Goal: Complete application form: Complete application form

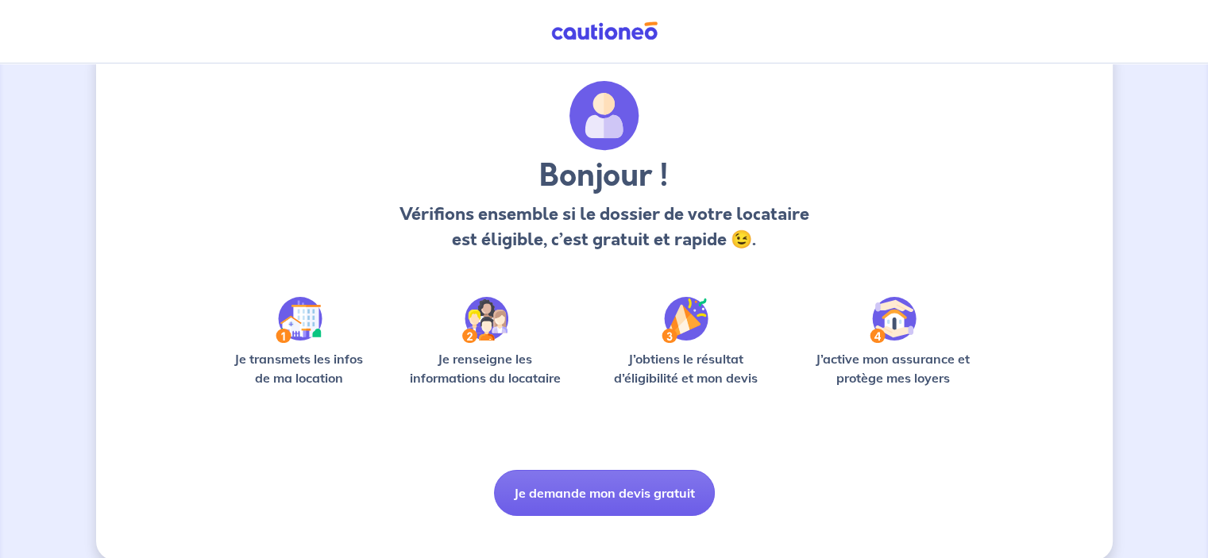
scroll to position [60, 0]
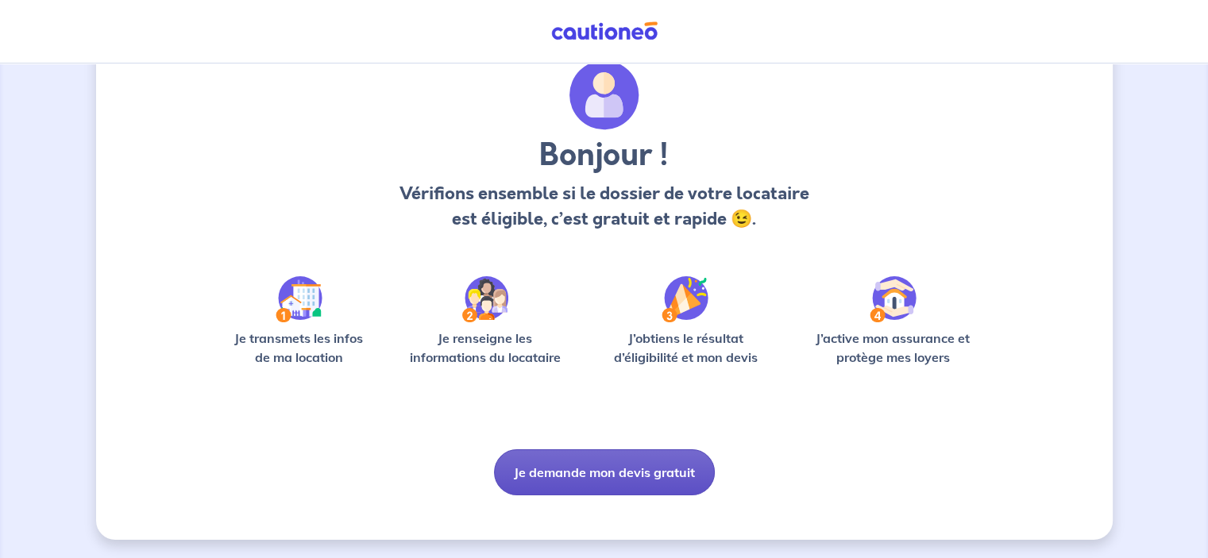
click at [626, 468] on button "Je demande mon devis gratuit" at bounding box center [604, 473] width 221 height 46
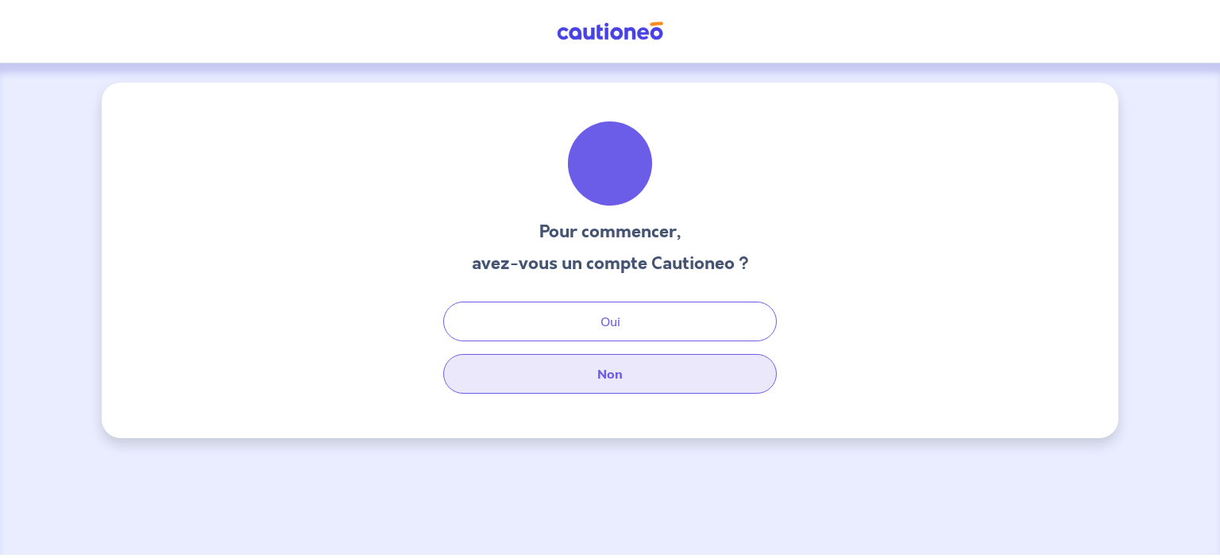
click at [610, 372] on button "Non" at bounding box center [610, 374] width 334 height 40
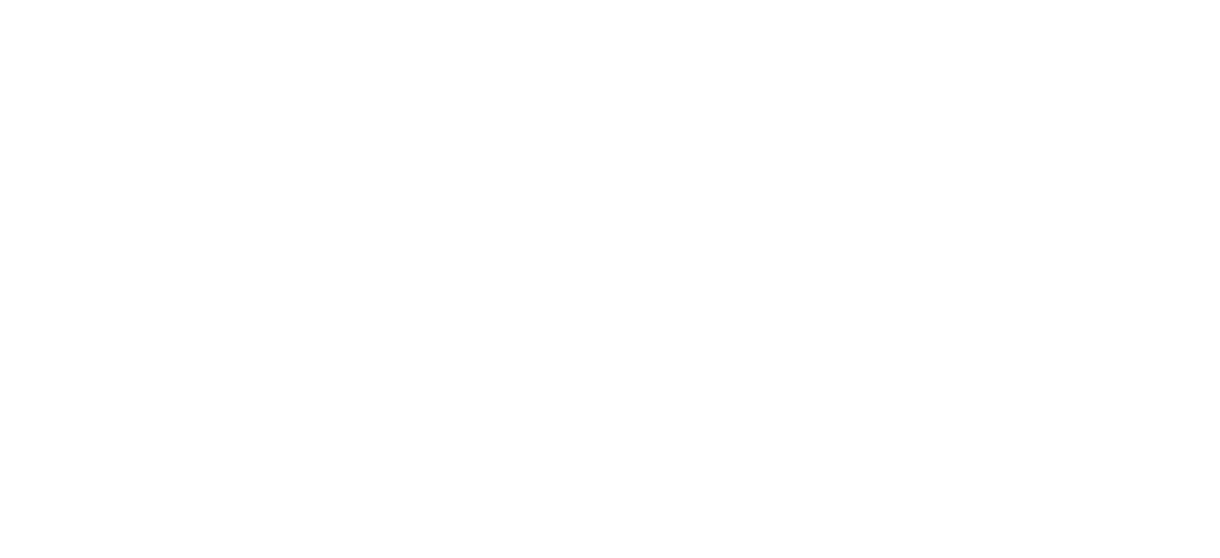
select select "FR"
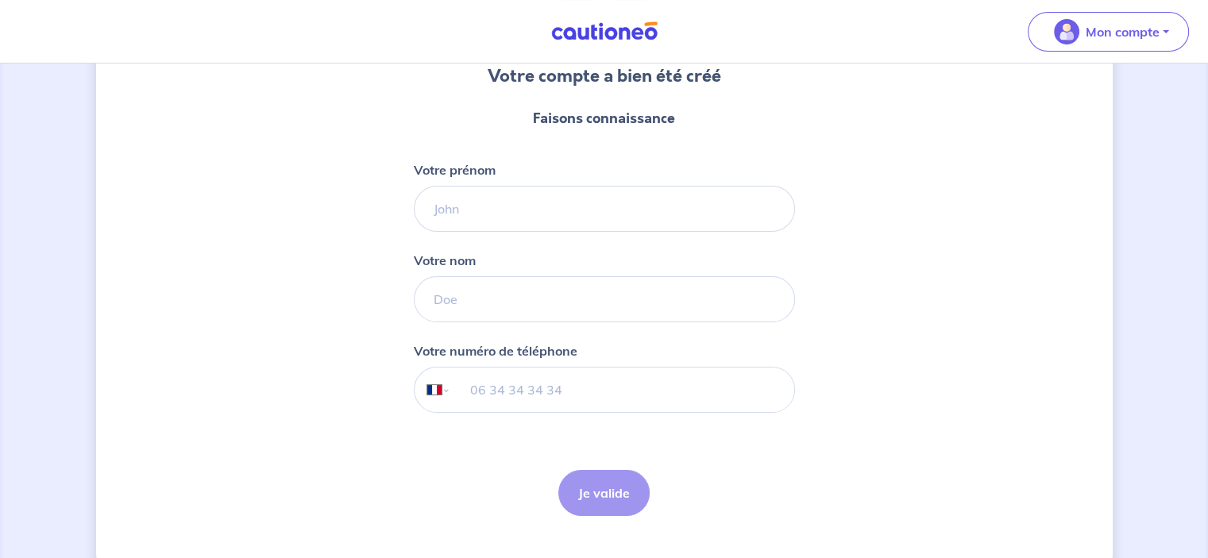
scroll to position [159, 0]
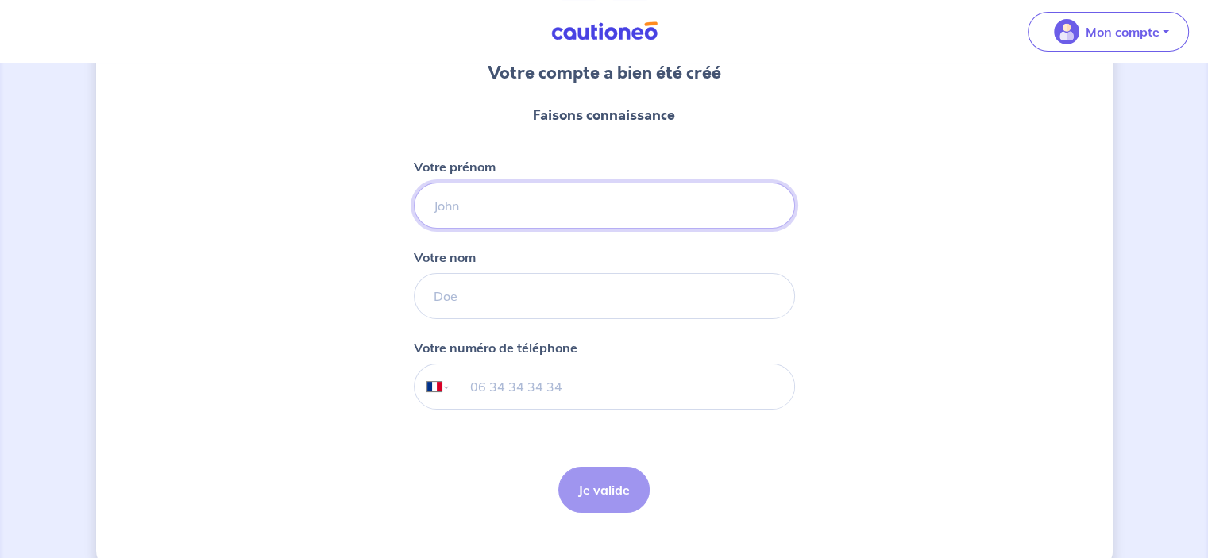
click at [524, 206] on input "Votre prénom" at bounding box center [604, 206] width 381 height 46
type input "[PERSON_NAME]"
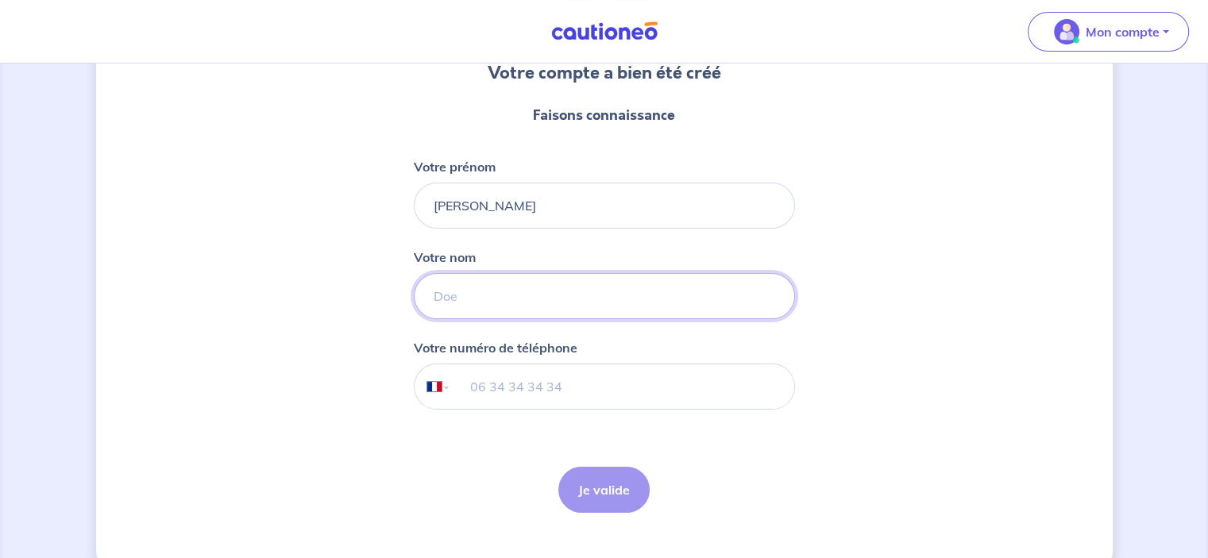
type input "[PERSON_NAME]"
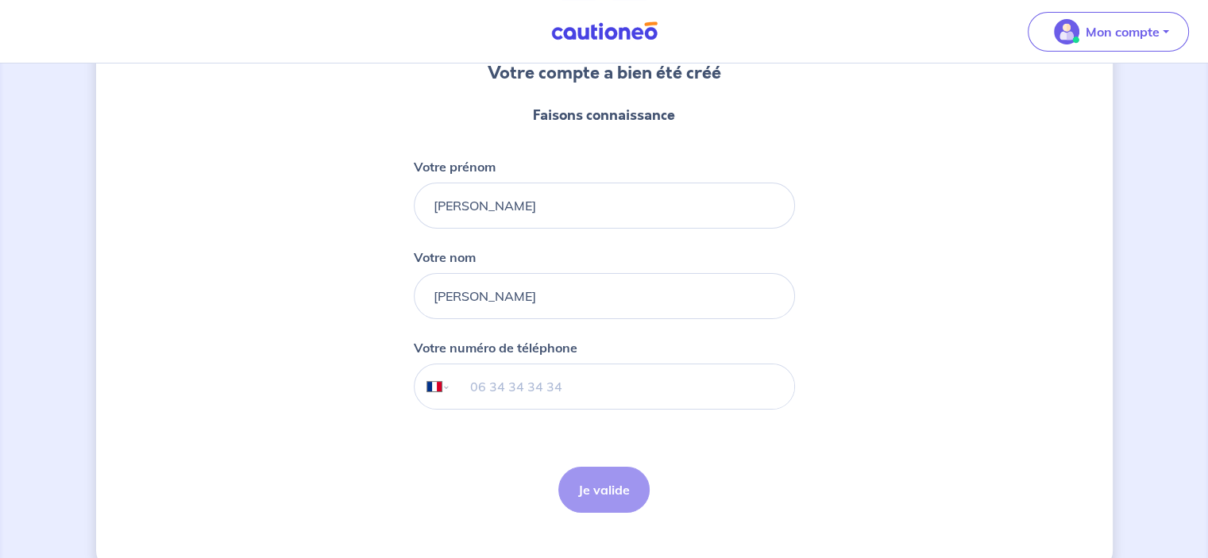
type input "06 13 59 74 51"
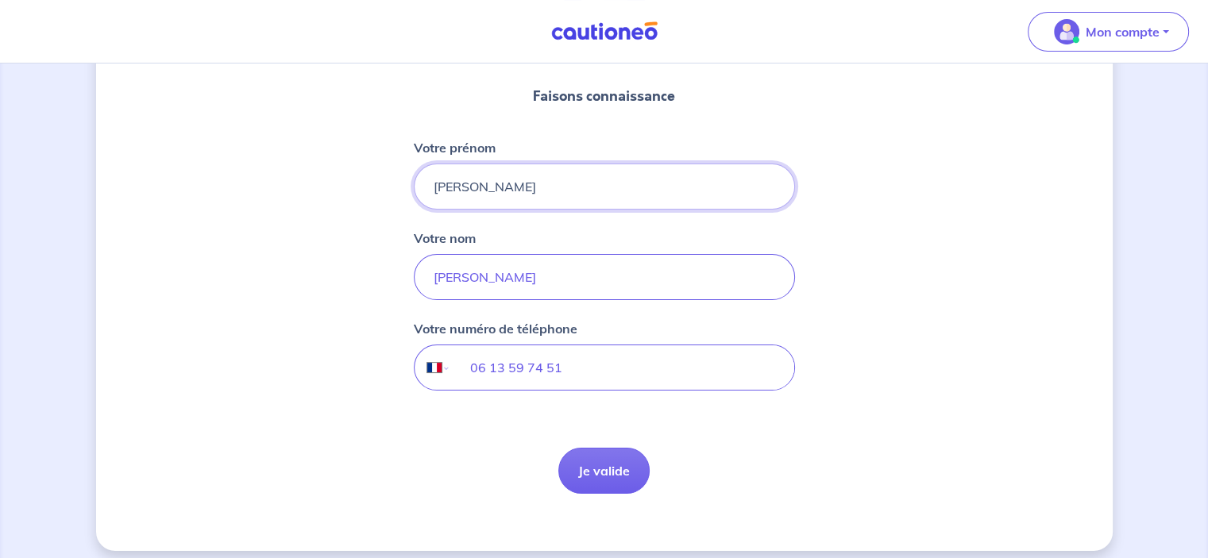
scroll to position [188, 0]
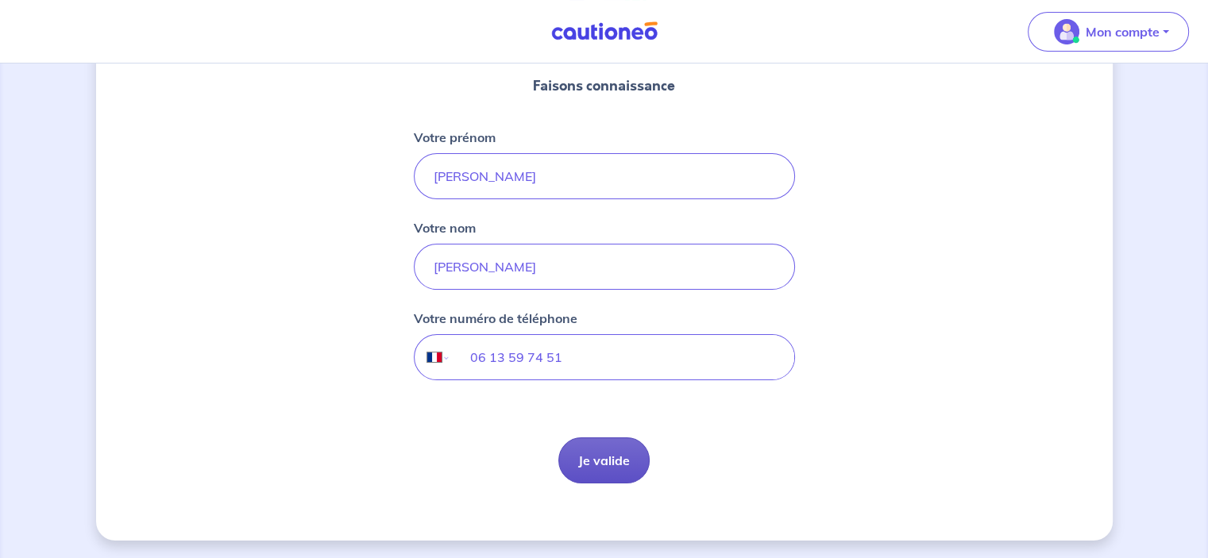
click at [608, 462] on button "Je valide" at bounding box center [603, 461] width 91 height 46
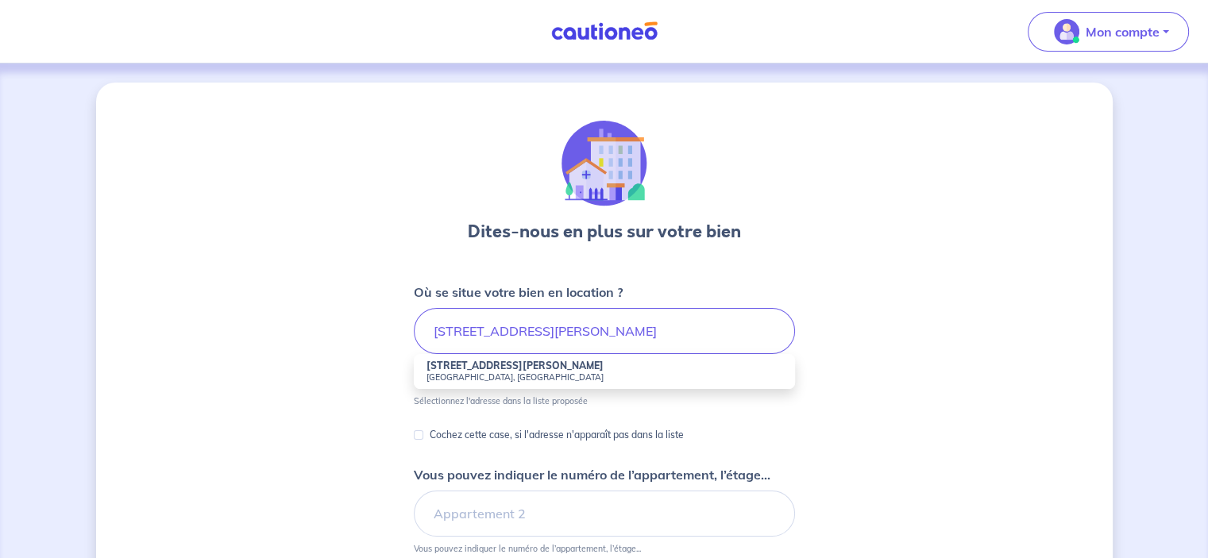
click at [493, 363] on strong "[STREET_ADDRESS][PERSON_NAME]" at bounding box center [515, 366] width 177 height 12
type input "[STREET_ADDRESS][PERSON_NAME]"
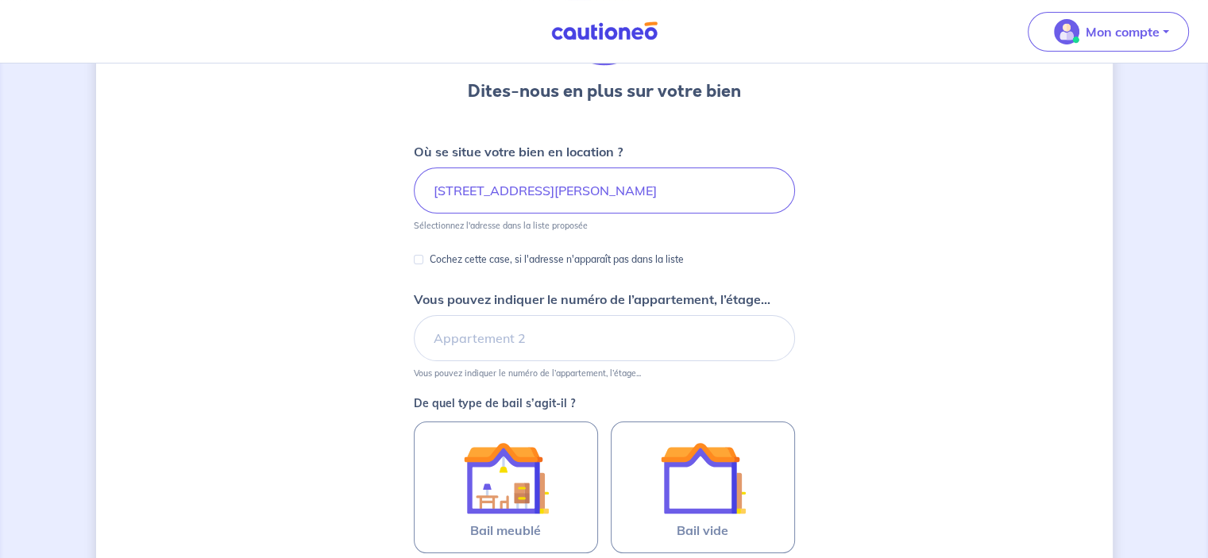
scroll to position [159, 0]
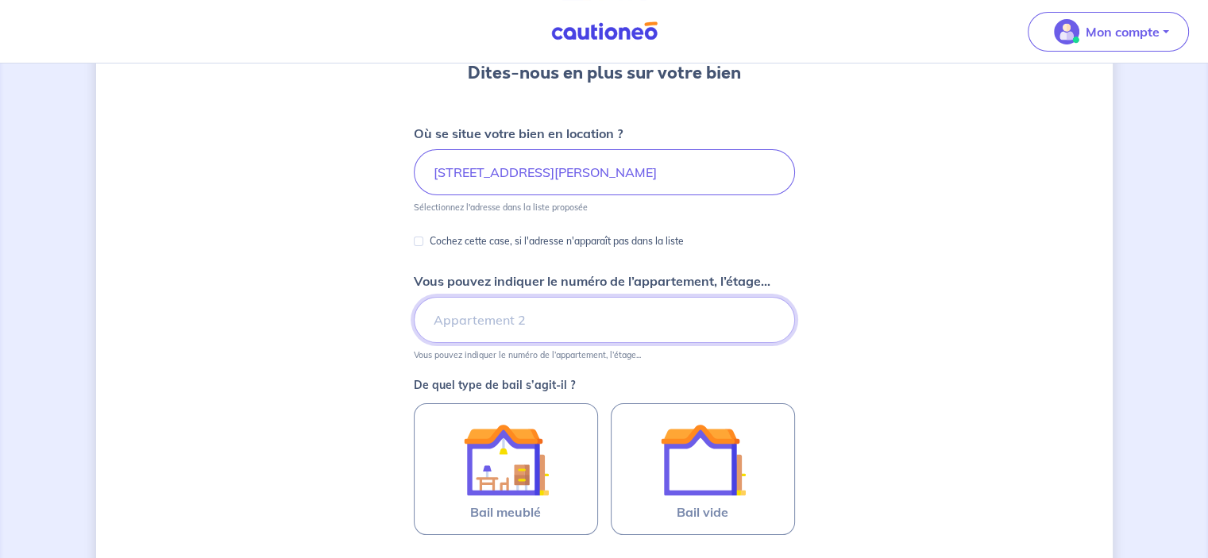
click at [574, 326] on input "Vous pouvez indiquer le numéro de l’appartement, l’étage..." at bounding box center [604, 320] width 381 height 46
type input "9"
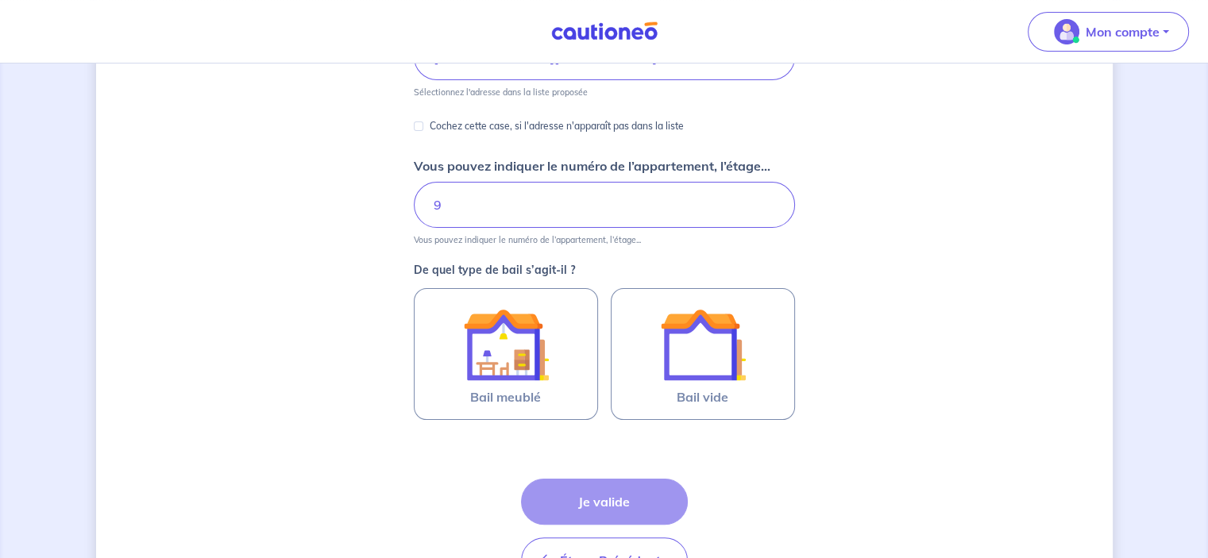
scroll to position [318, 0]
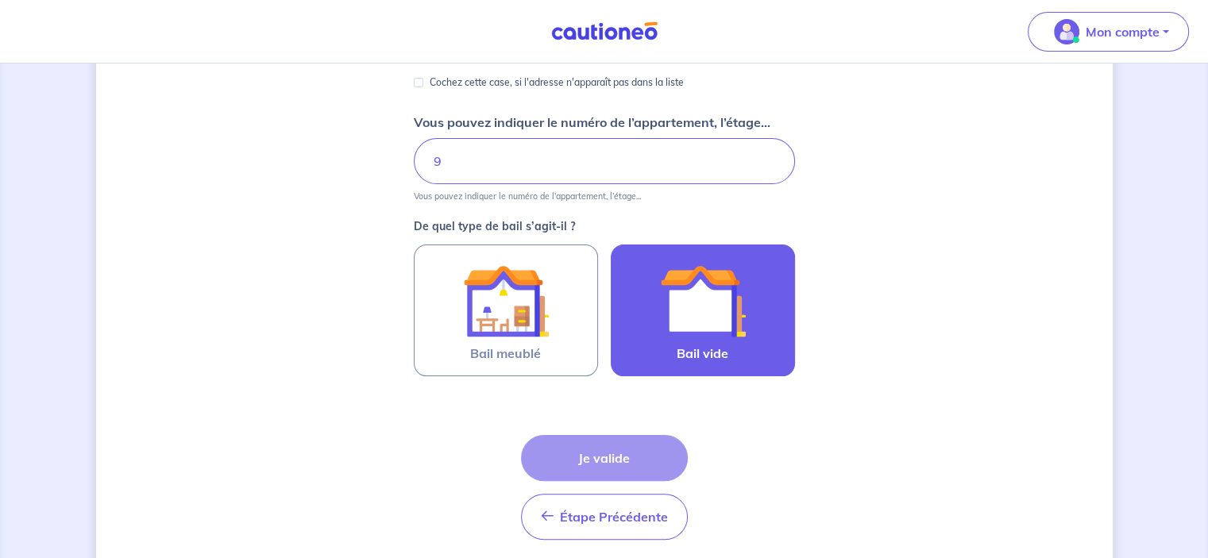
click at [704, 307] on img at bounding box center [703, 301] width 86 height 86
click at [0, 0] on input "Bail vide" at bounding box center [0, 0] width 0 height 0
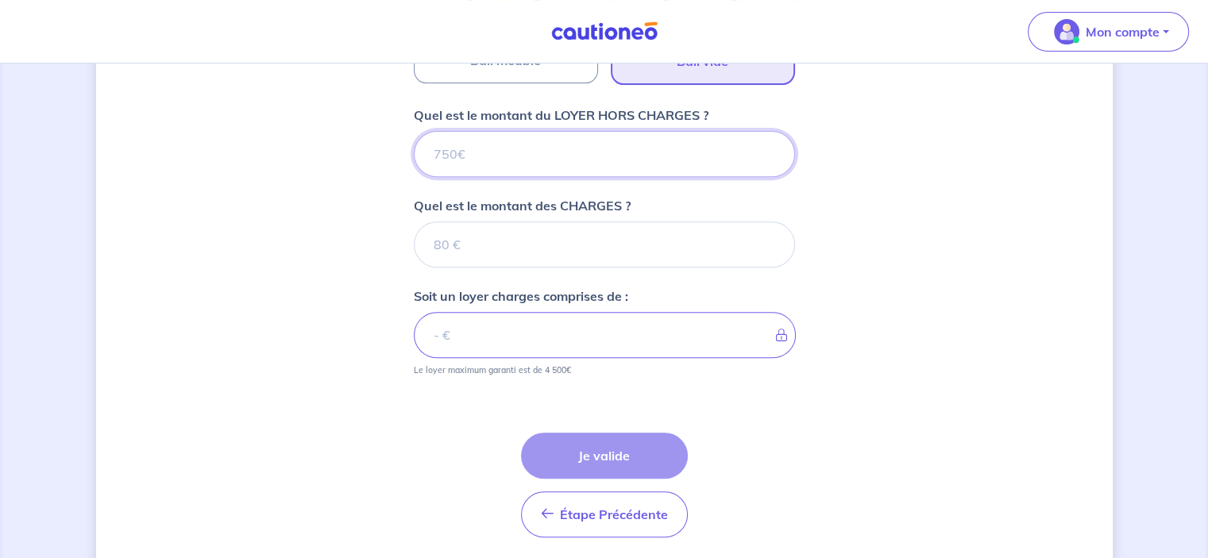
scroll to position [584, 0]
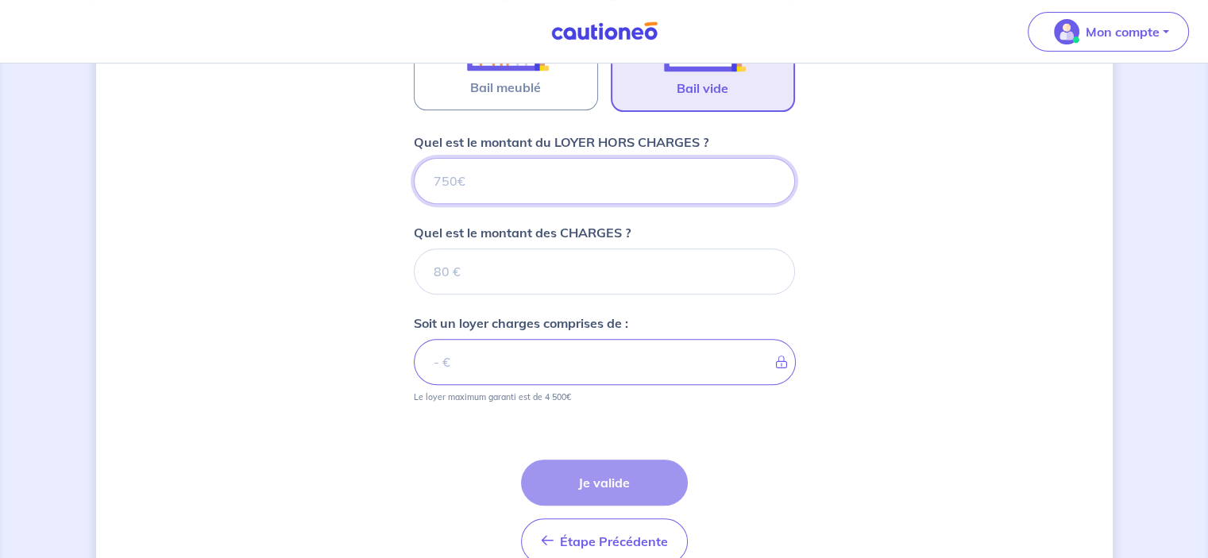
click at [477, 181] on input "Quel est le montant du LOYER HORS CHARGES ?" at bounding box center [604, 181] width 381 height 46
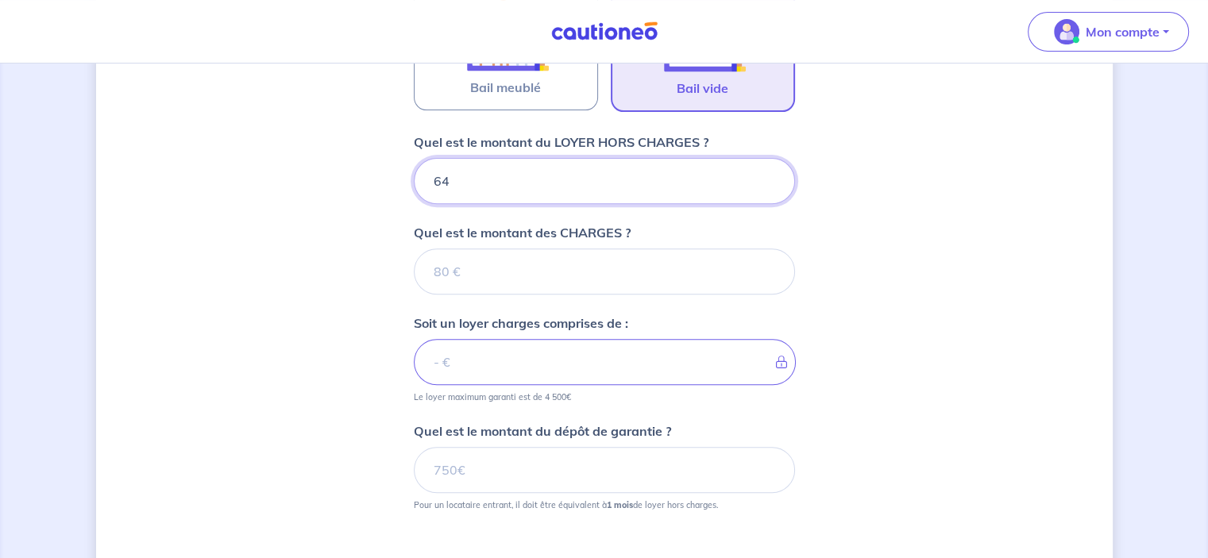
type input "640"
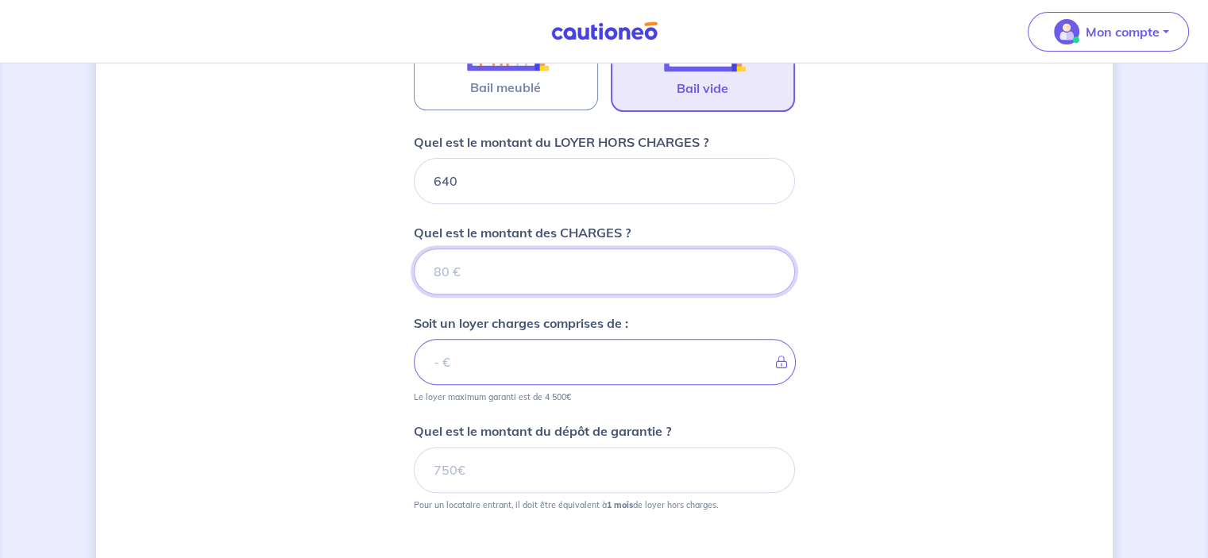
click at [462, 272] on input "Quel est le montant des CHARGES ?" at bounding box center [604, 272] width 381 height 46
type input "80"
type input "720"
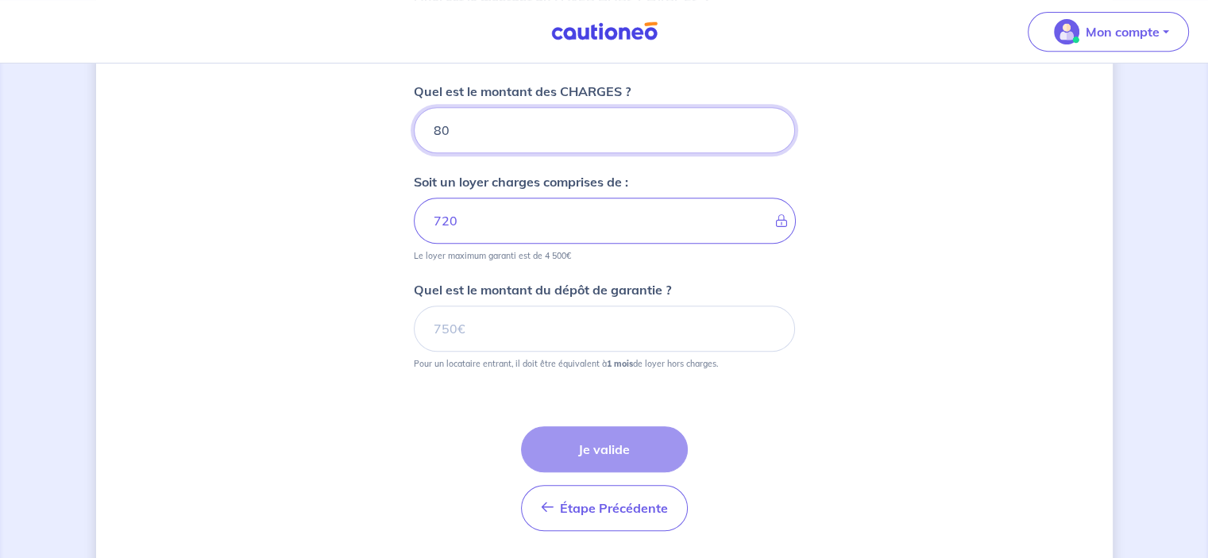
scroll to position [743, 0]
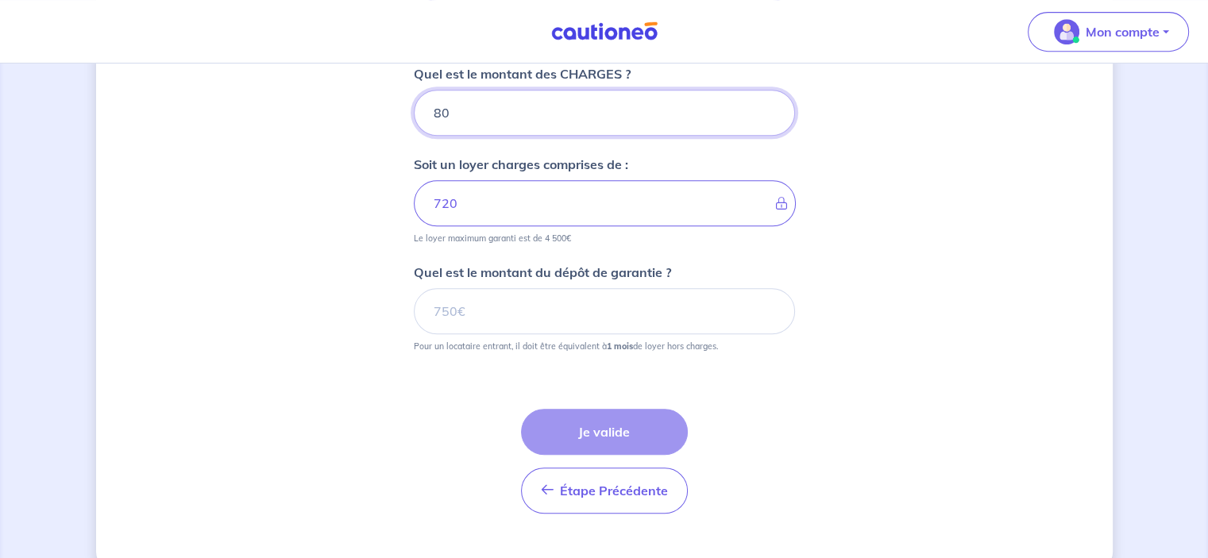
type input "80"
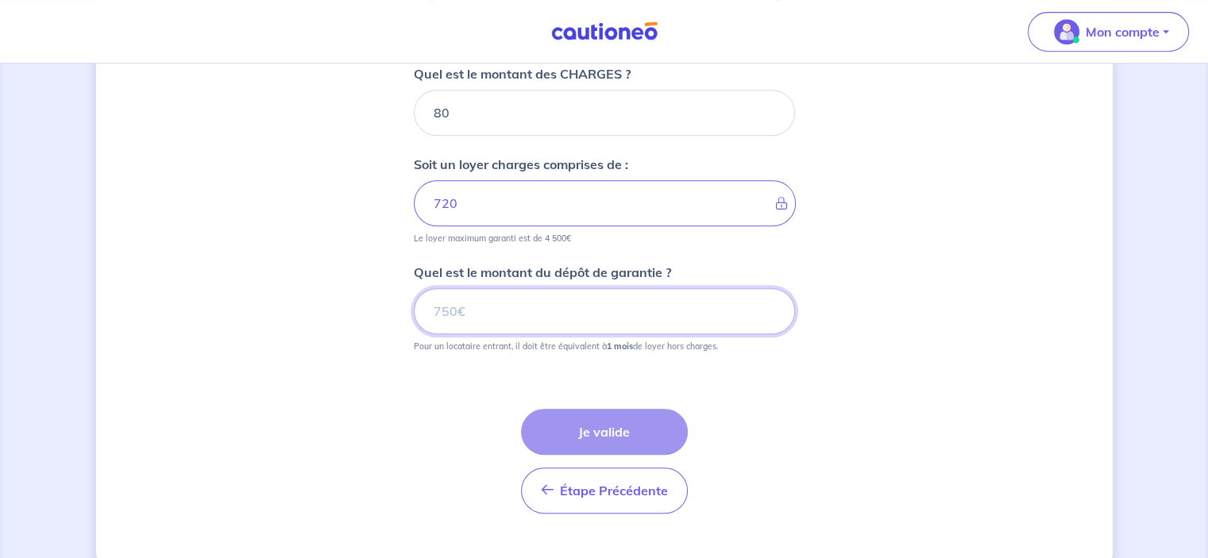
click at [532, 309] on input "Quel est le montant du dépôt de garantie ?" at bounding box center [604, 311] width 381 height 46
click at [525, 309] on input "Quel est le montant du dépôt de garantie ?" at bounding box center [604, 311] width 381 height 46
type input "640"
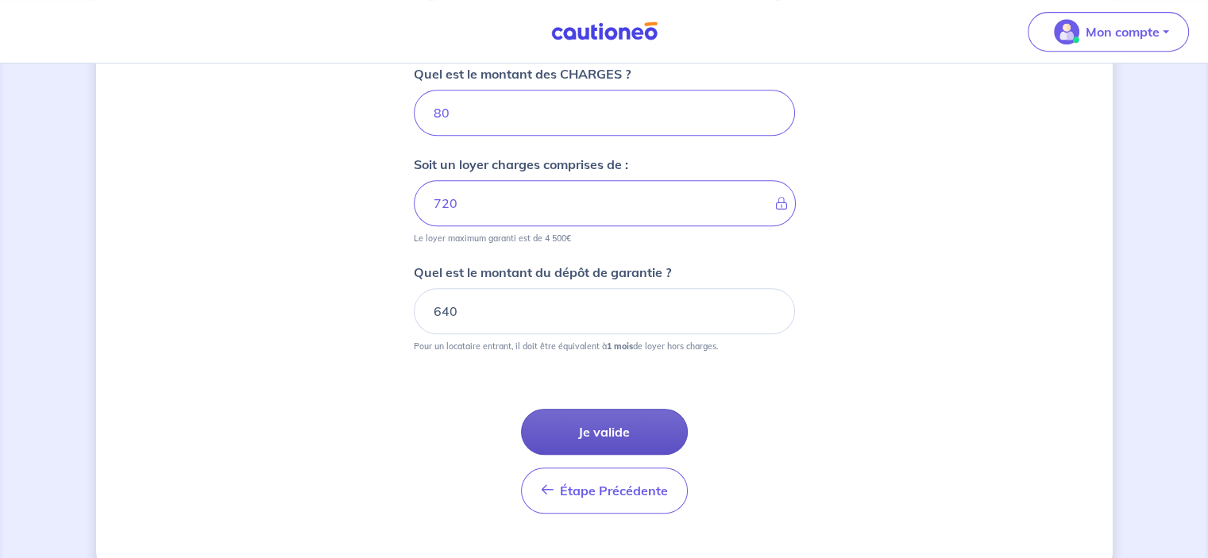
click at [610, 428] on button "Je valide" at bounding box center [604, 432] width 167 height 46
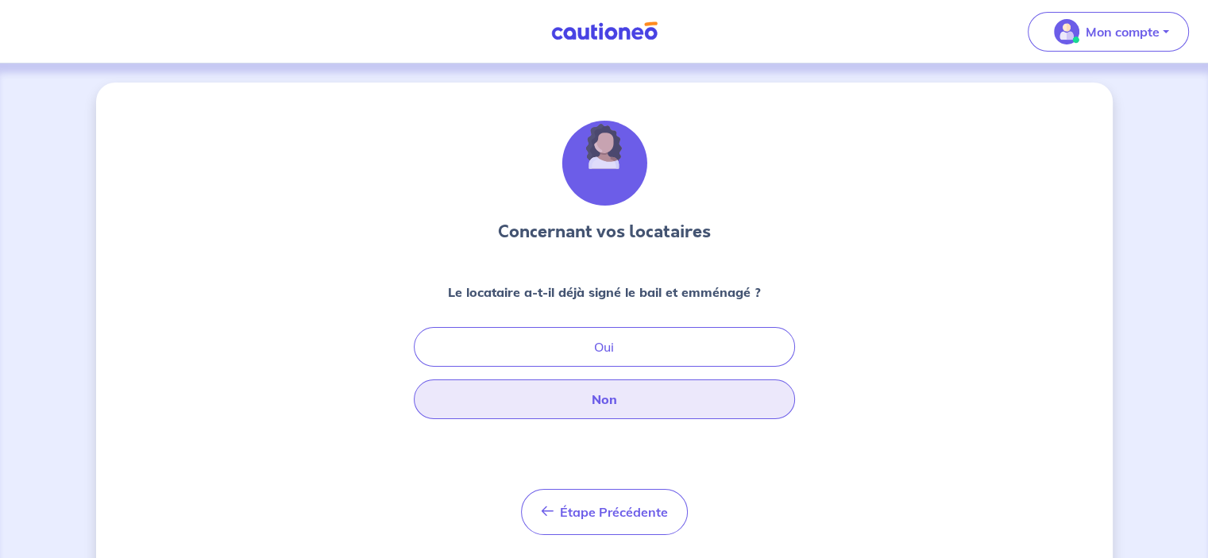
click at [606, 400] on button "Non" at bounding box center [604, 400] width 381 height 40
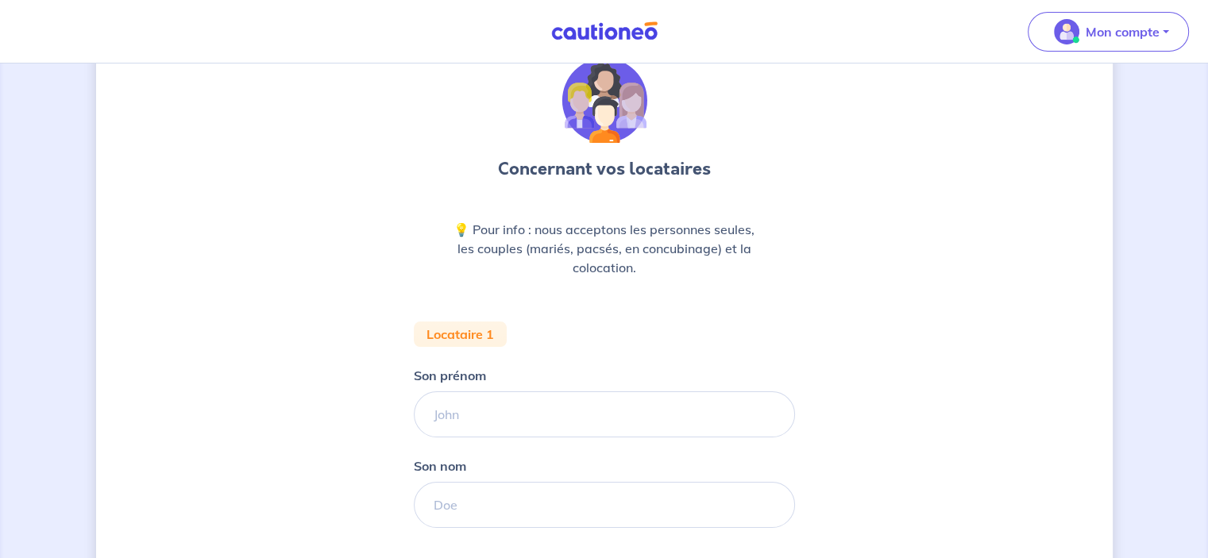
scroll to position [159, 0]
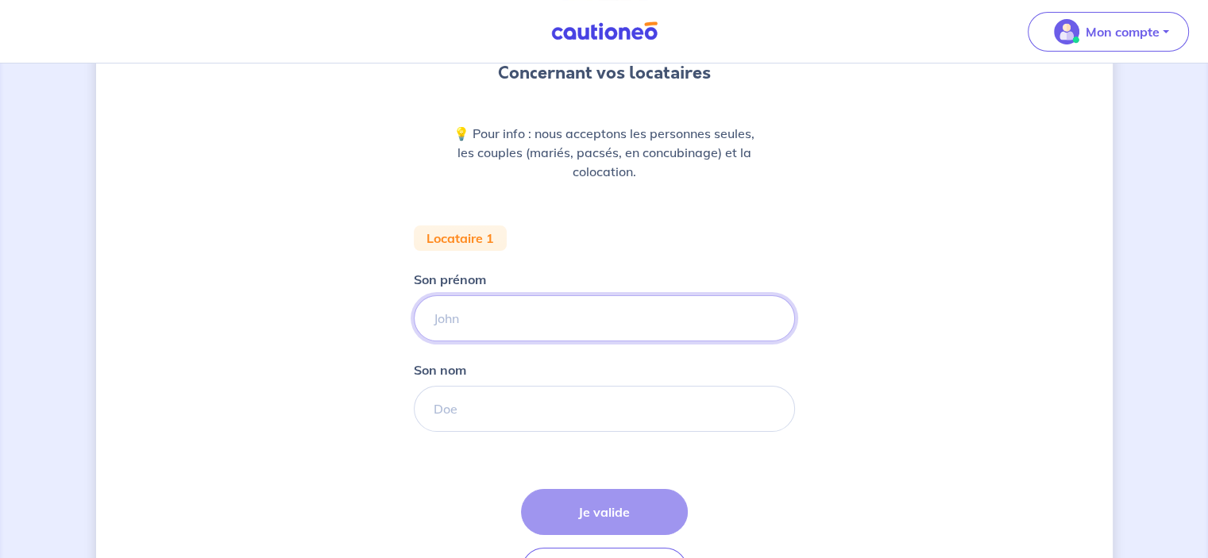
click at [527, 317] on input "Son prénom" at bounding box center [604, 318] width 381 height 46
type input "[PERSON_NAME]"
click at [521, 410] on input "Son nom" at bounding box center [604, 409] width 381 height 46
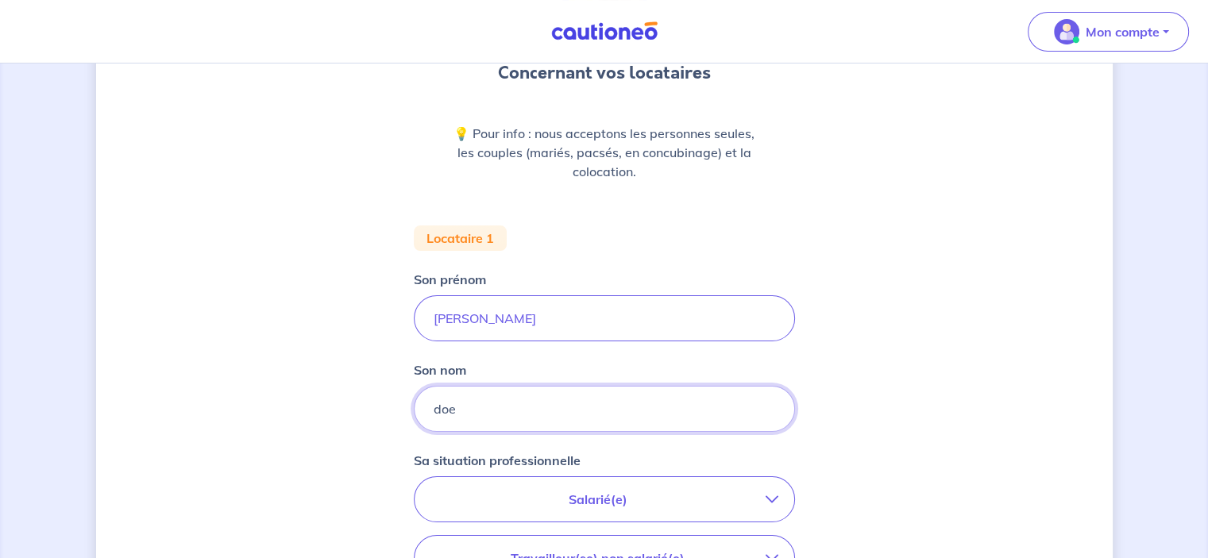
type input "doe"
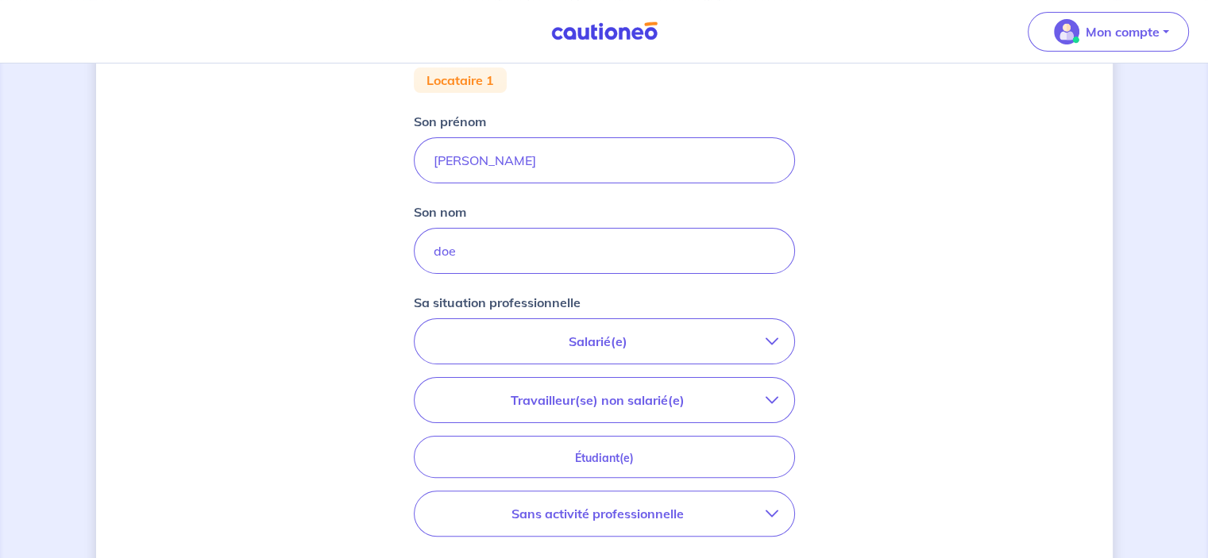
scroll to position [318, 0]
click at [601, 339] on p "Salarié(e)" at bounding box center [598, 340] width 335 height 19
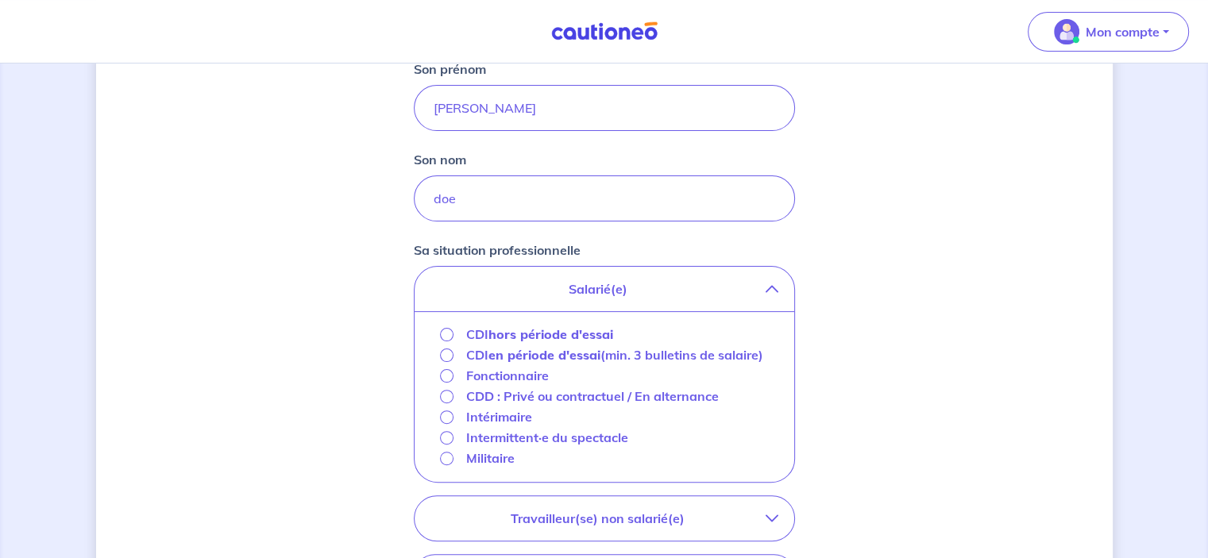
scroll to position [397, 0]
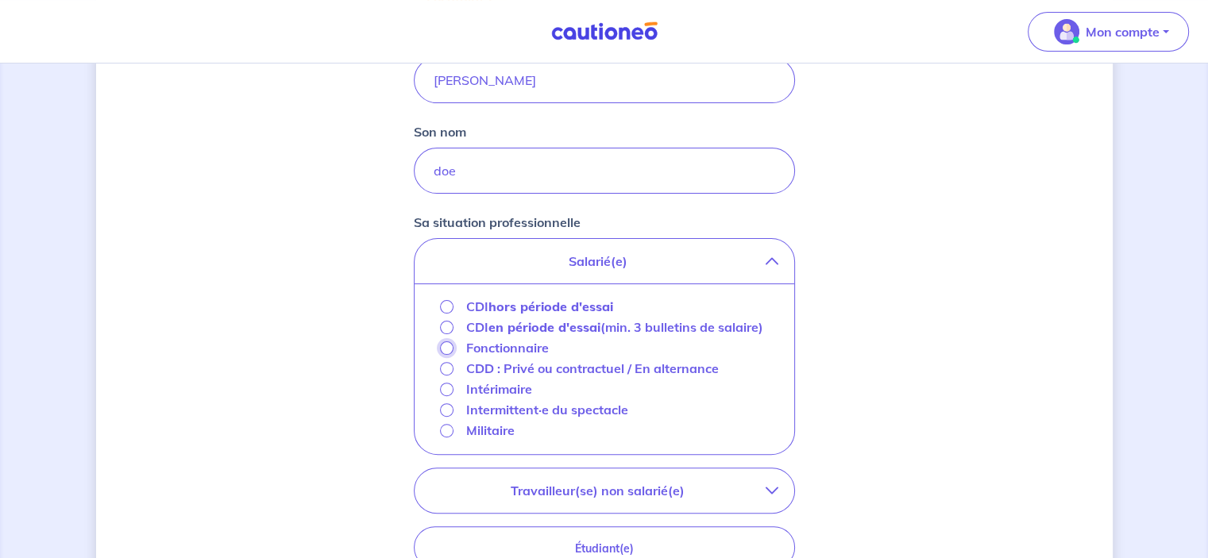
click at [448, 350] on input "Fonctionnaire" at bounding box center [447, 349] width 14 height 14
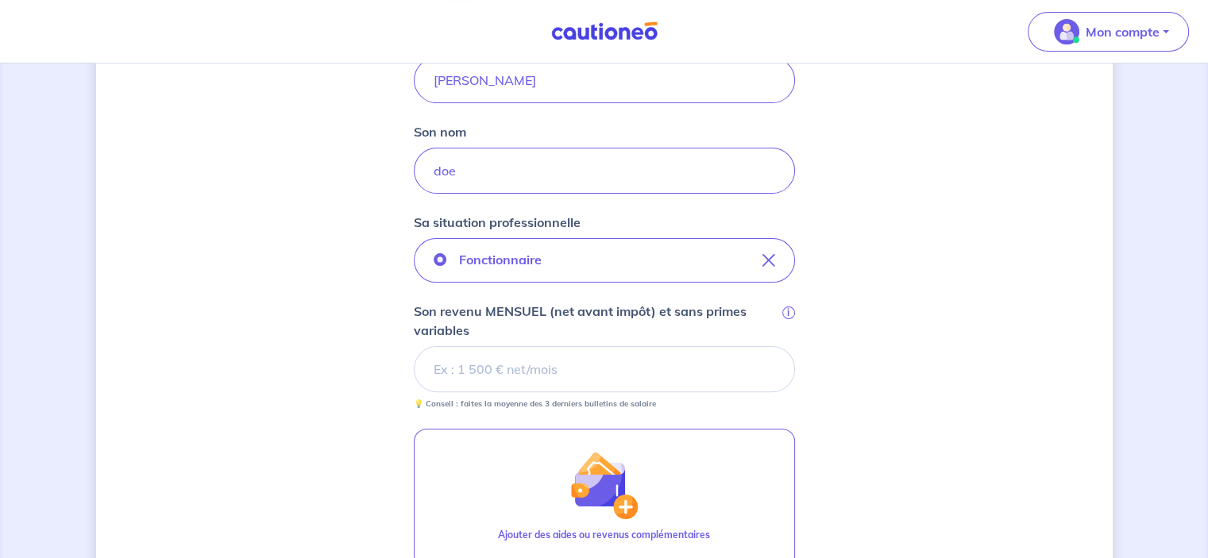
click at [635, 365] on input "Son revenu MENSUEL (net avant impôt) et sans primes variables i" at bounding box center [604, 369] width 381 height 46
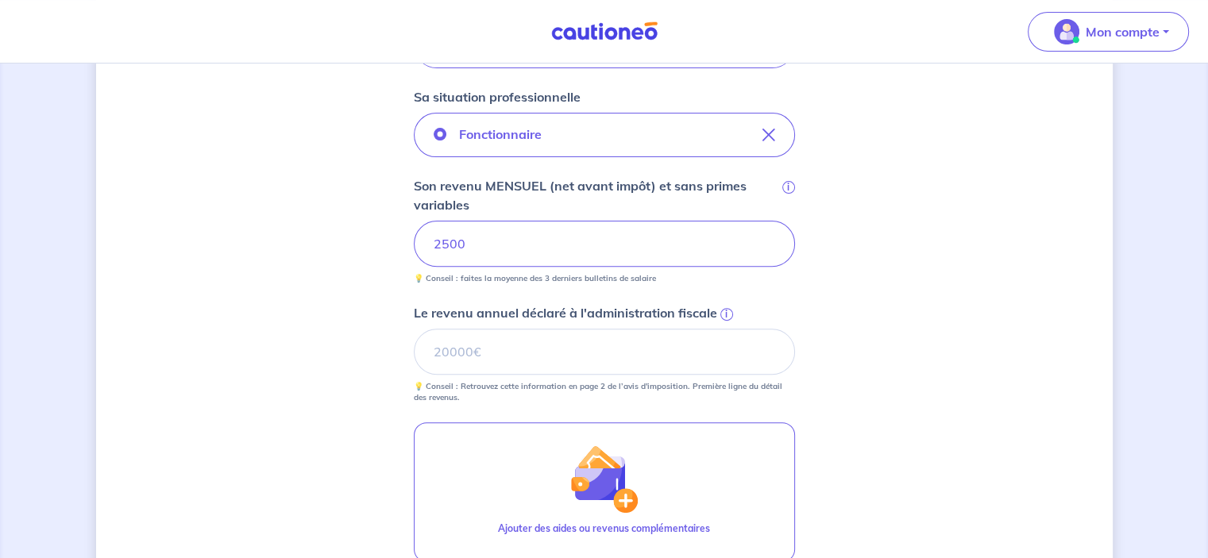
scroll to position [556, 0]
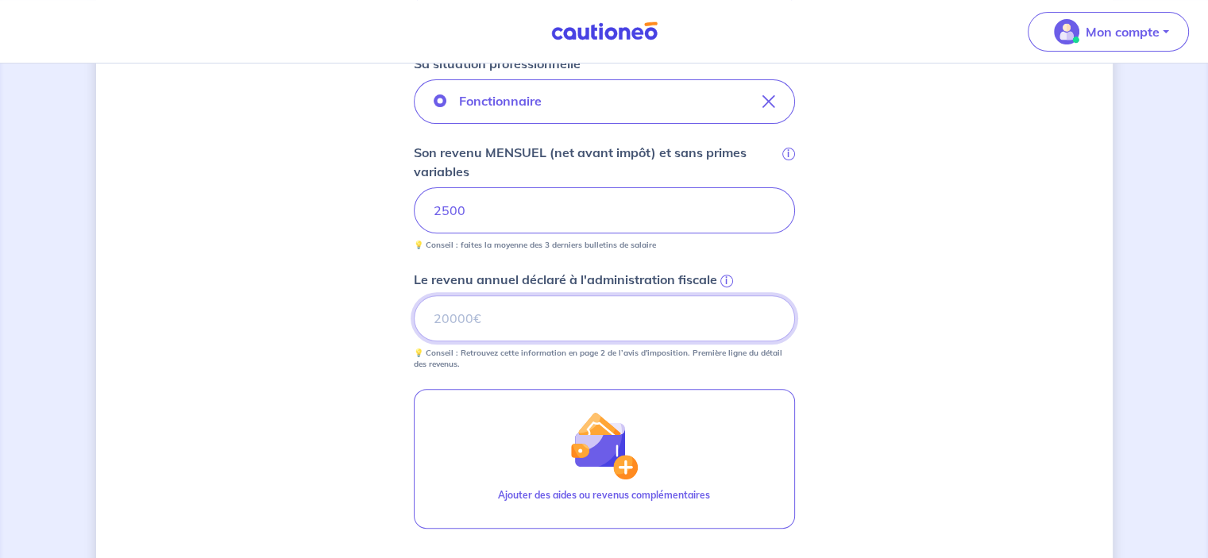
click at [504, 316] on input "Le revenu annuel déclaré à l'administration fiscale i" at bounding box center [604, 318] width 381 height 46
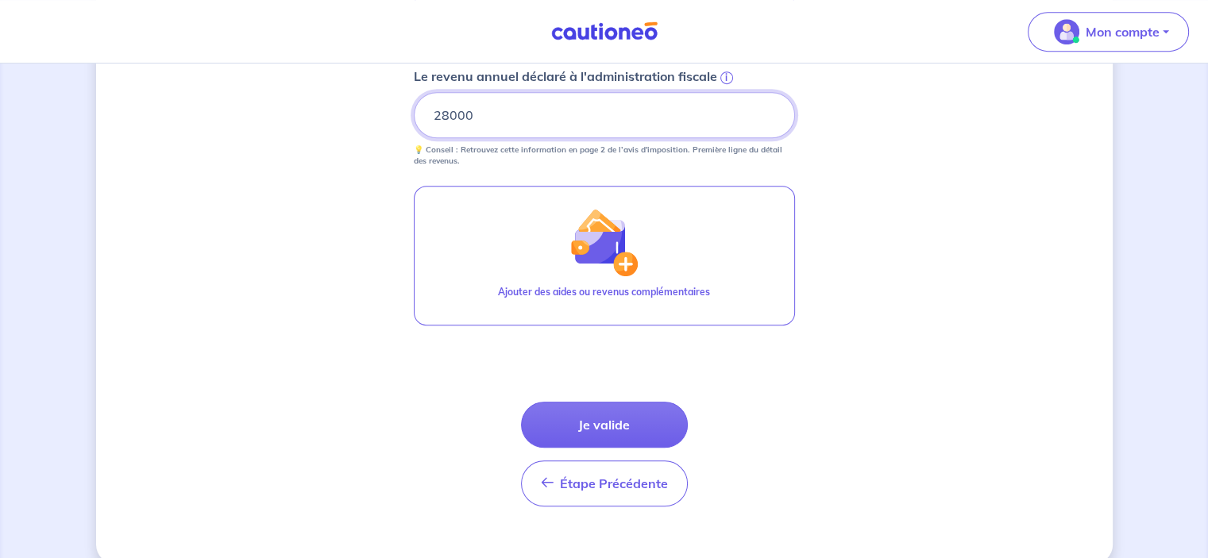
scroll to position [782, 0]
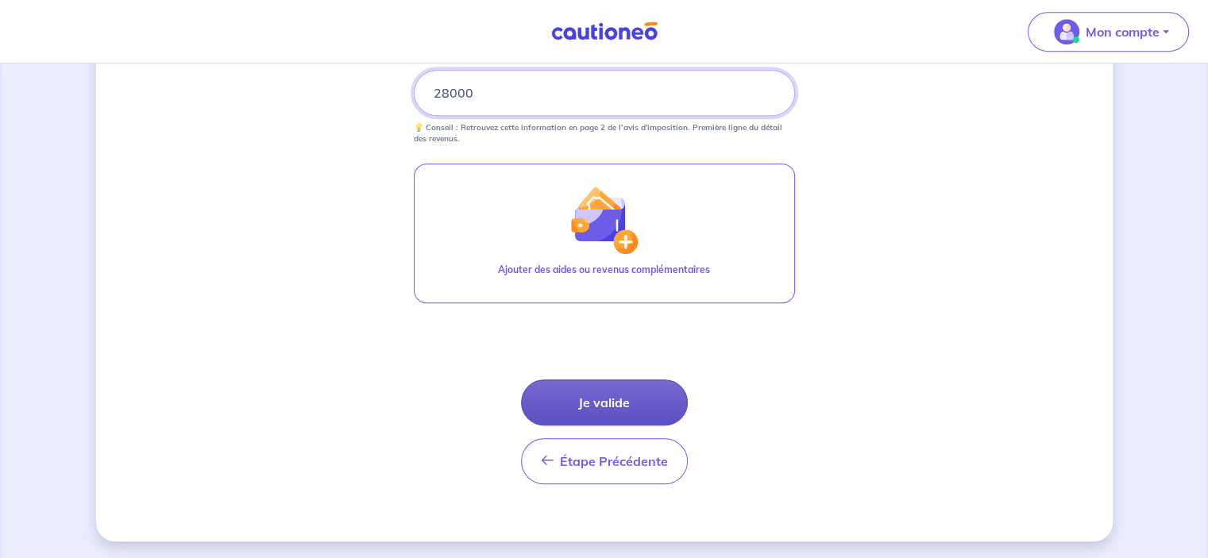
type input "28000"
click at [620, 389] on button "Je valide" at bounding box center [604, 403] width 167 height 46
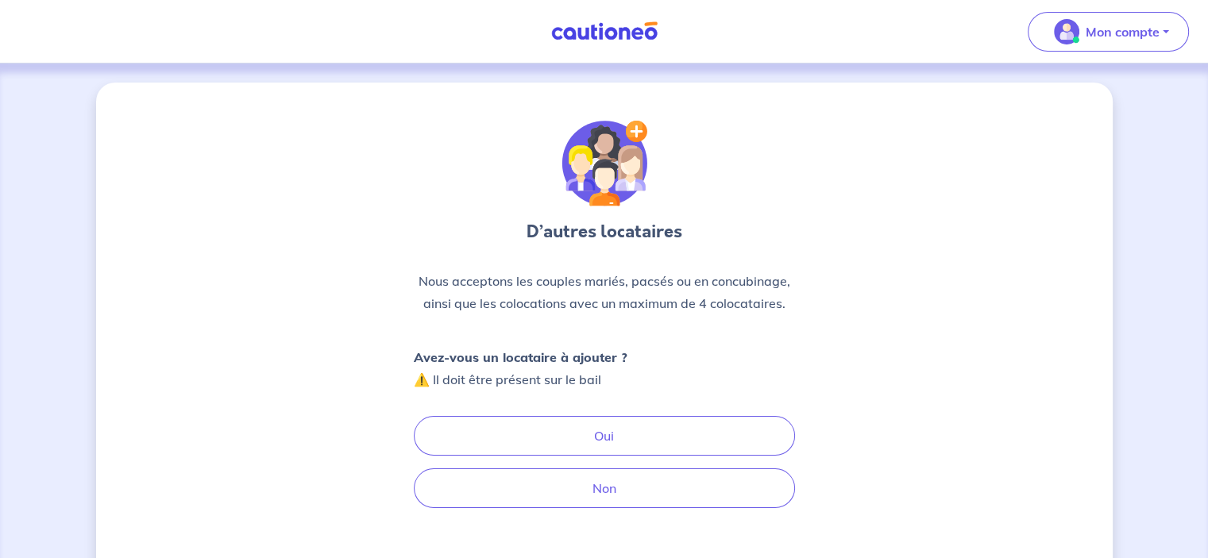
scroll to position [79, 0]
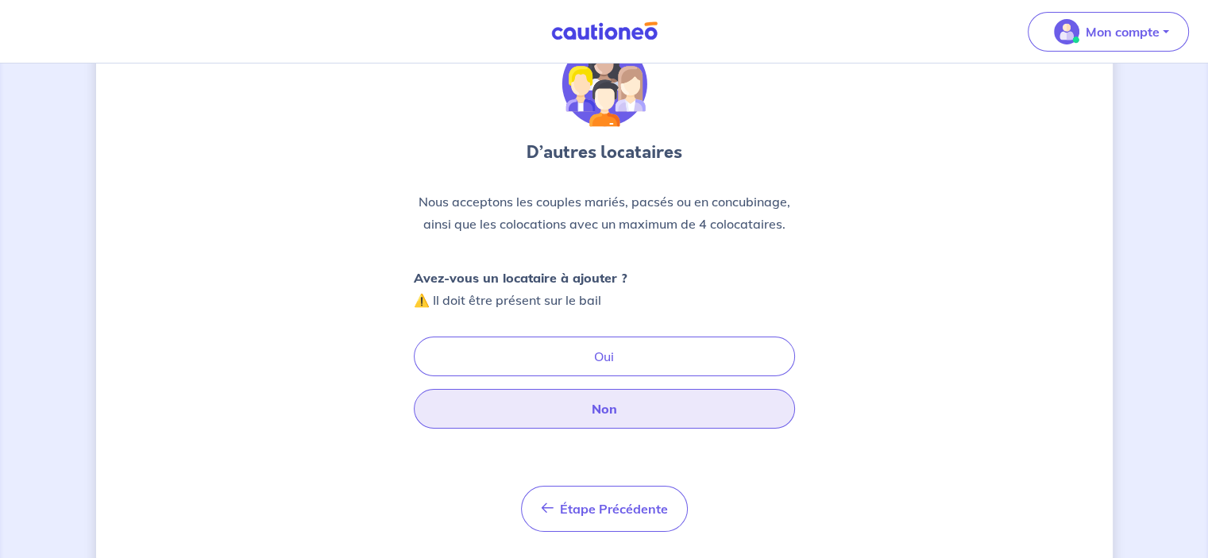
click at [616, 408] on button "Non" at bounding box center [604, 409] width 381 height 40
